Goal: Find specific page/section: Find specific page/section

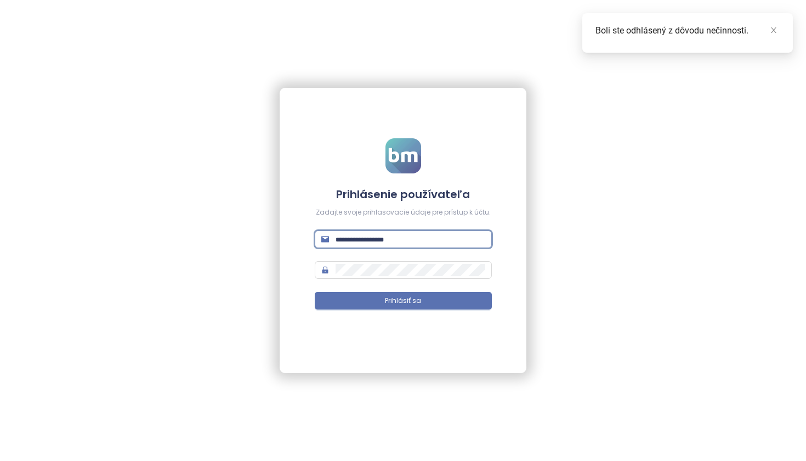
type input "**********"
click at [403, 301] on button "Prihlásiť sa" at bounding box center [403, 301] width 177 height 18
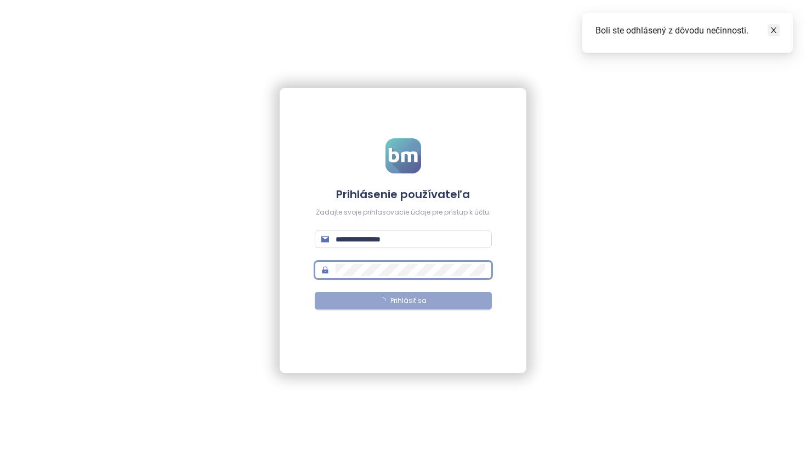
click at [776, 29] on icon "close" at bounding box center [774, 30] width 8 height 8
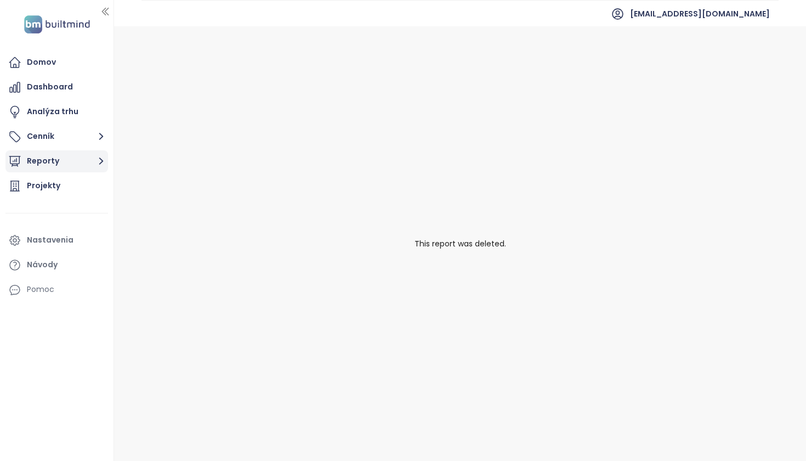
click at [50, 165] on button "Reporty" at bounding box center [56, 161] width 103 height 22
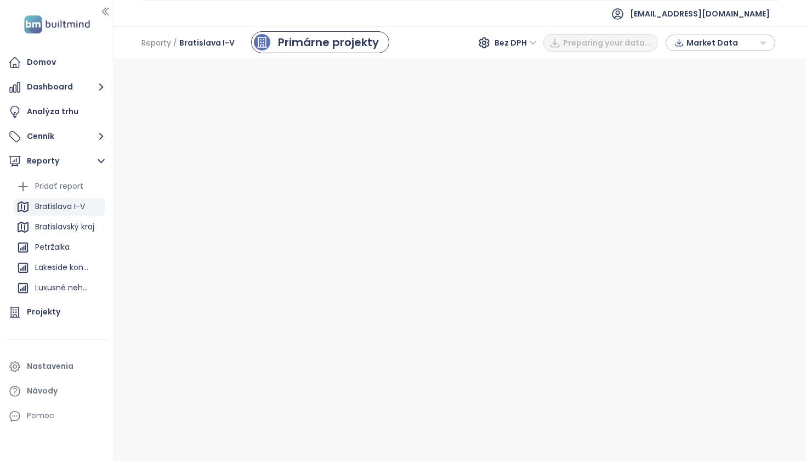
click at [73, 209] on div "Bratislava I-V" at bounding box center [60, 207] width 50 height 14
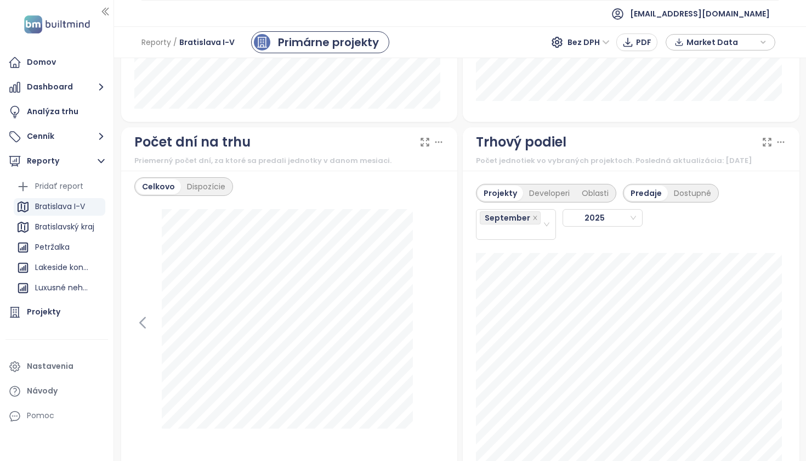
scroll to position [1271, 0]
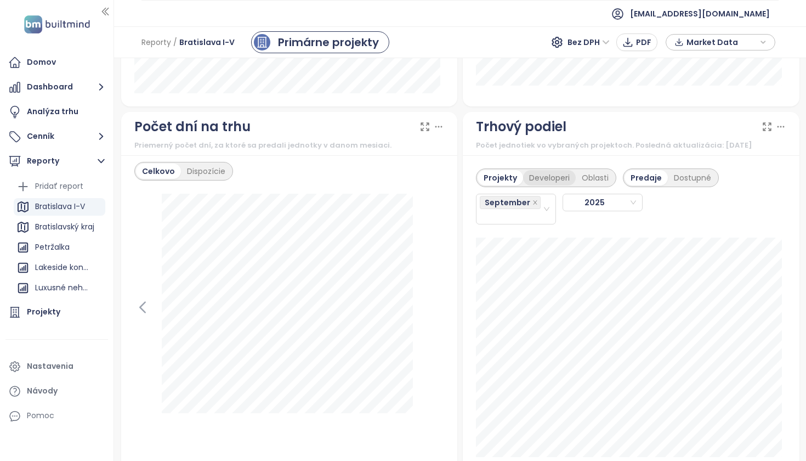
click at [541, 185] on div "Developeri" at bounding box center [549, 177] width 53 height 15
click at [512, 223] on div "September" at bounding box center [511, 209] width 63 height 29
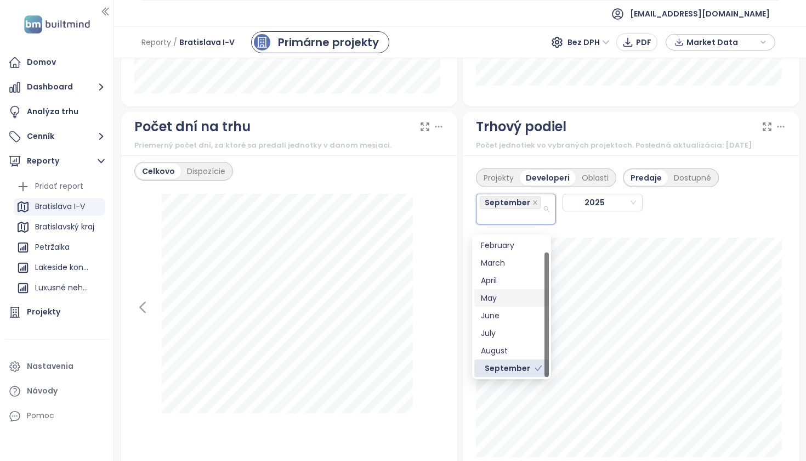
scroll to position [5, 0]
click at [510, 345] on div "August" at bounding box center [511, 351] width 61 height 12
click at [503, 330] on div "July" at bounding box center [511, 335] width 61 height 12
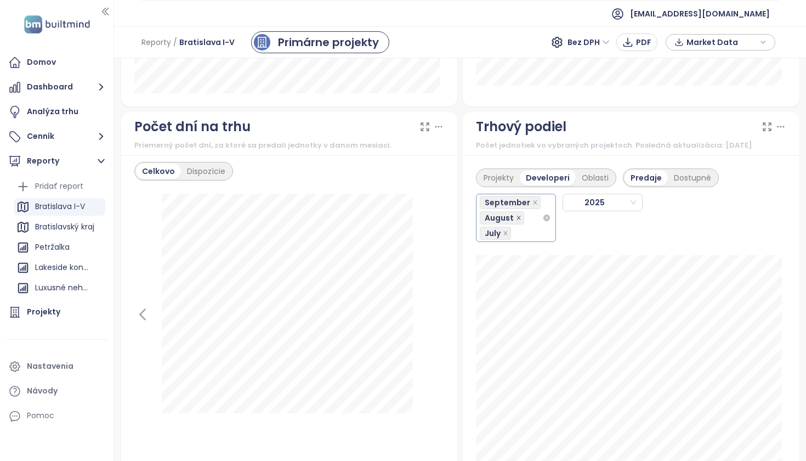
click at [516, 216] on span at bounding box center [518, 218] width 5 height 12
click at [503, 221] on icon "close" at bounding box center [505, 217] width 5 height 5
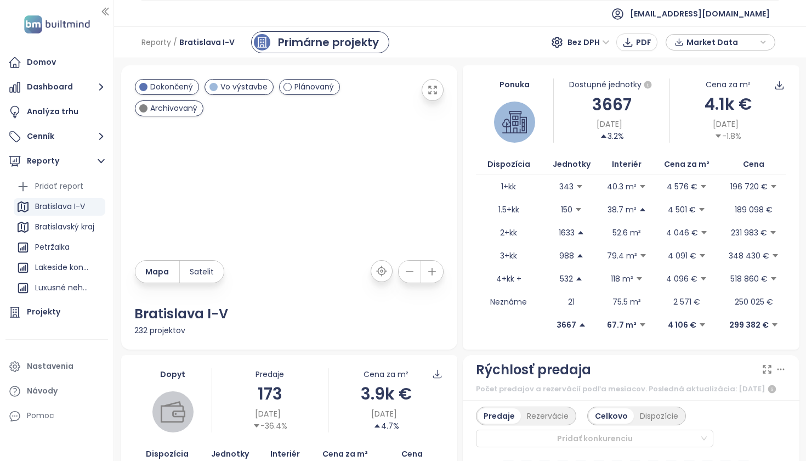
scroll to position [4, 0]
